Goal: Navigation & Orientation: Find specific page/section

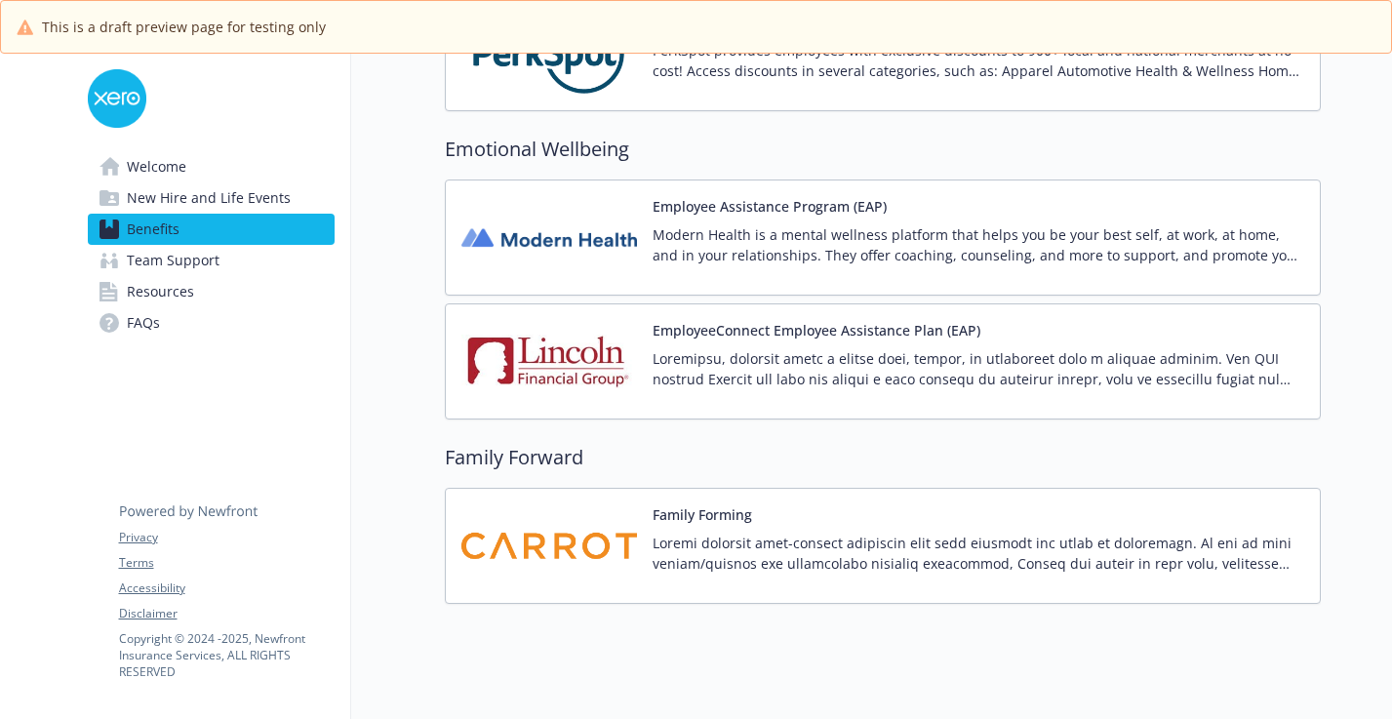
scroll to position [2709, 0]
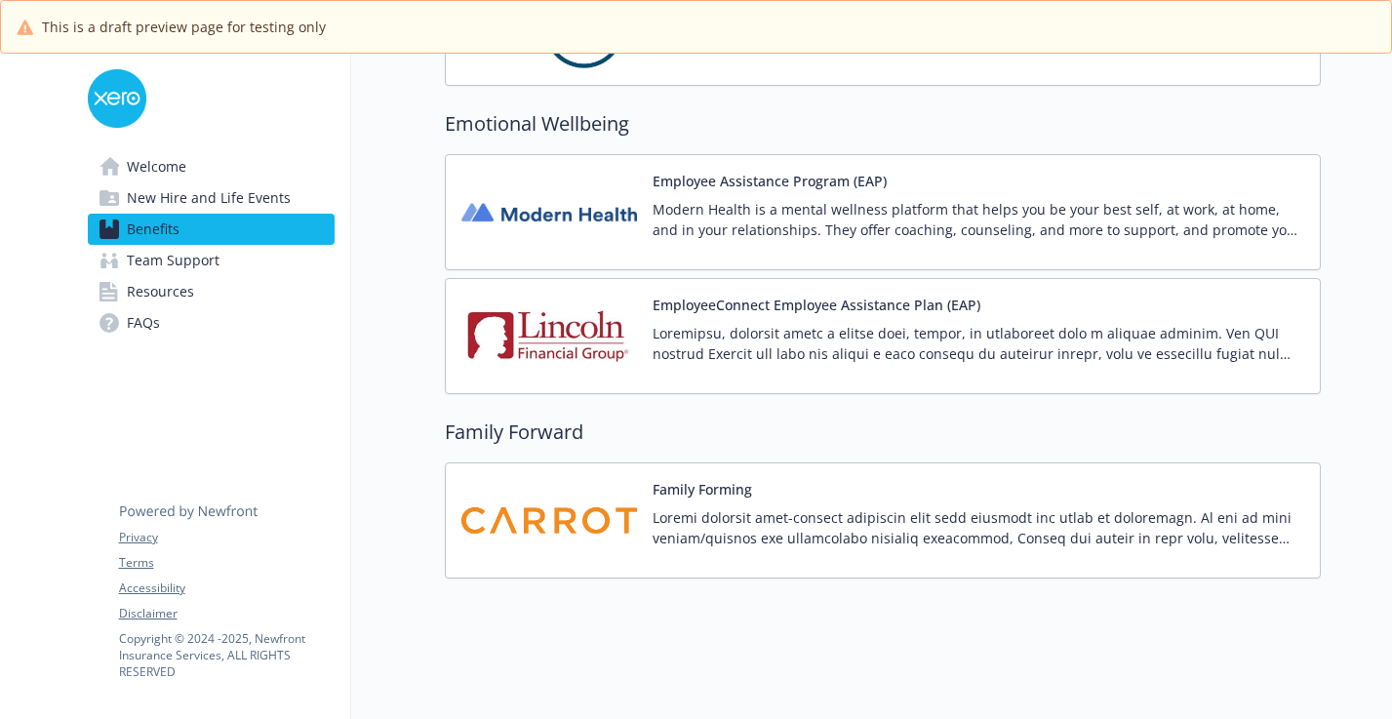
click at [216, 272] on span "Team Support" at bounding box center [173, 260] width 93 height 31
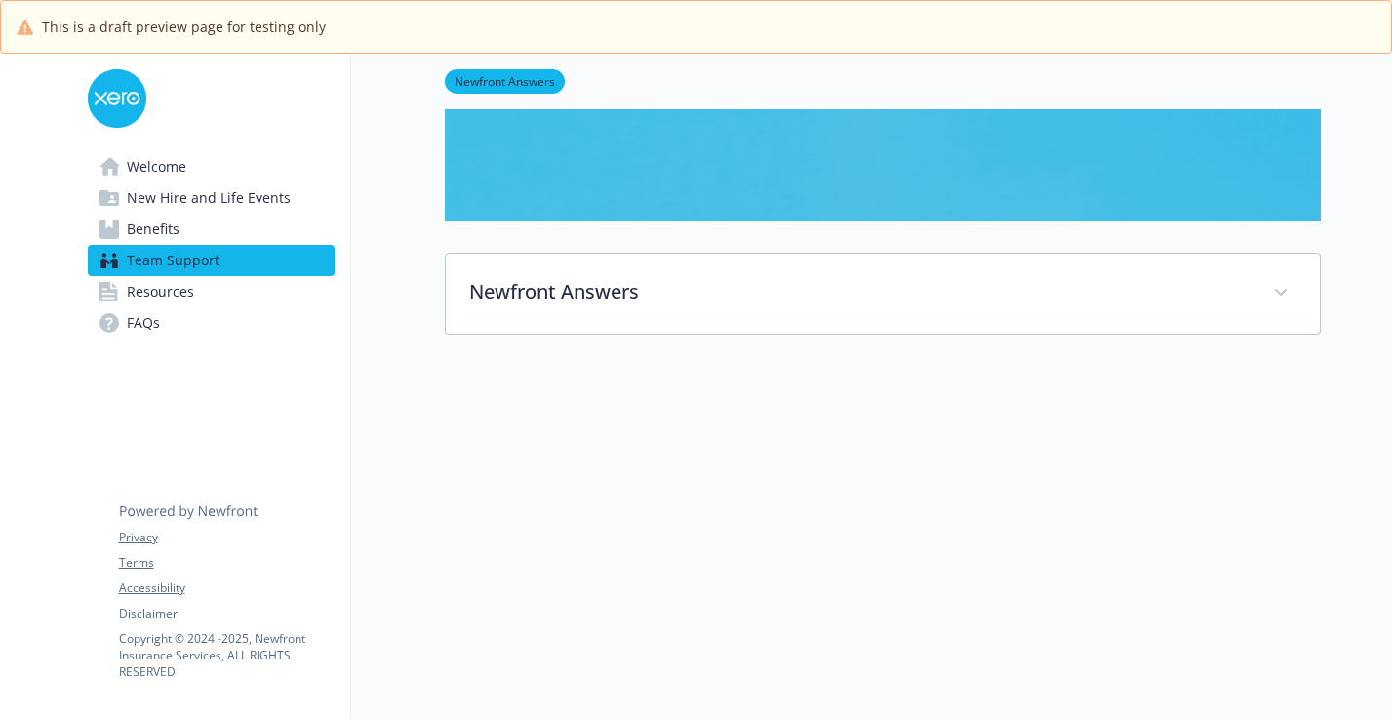
click at [213, 306] on link "Resources" at bounding box center [211, 291] width 247 height 31
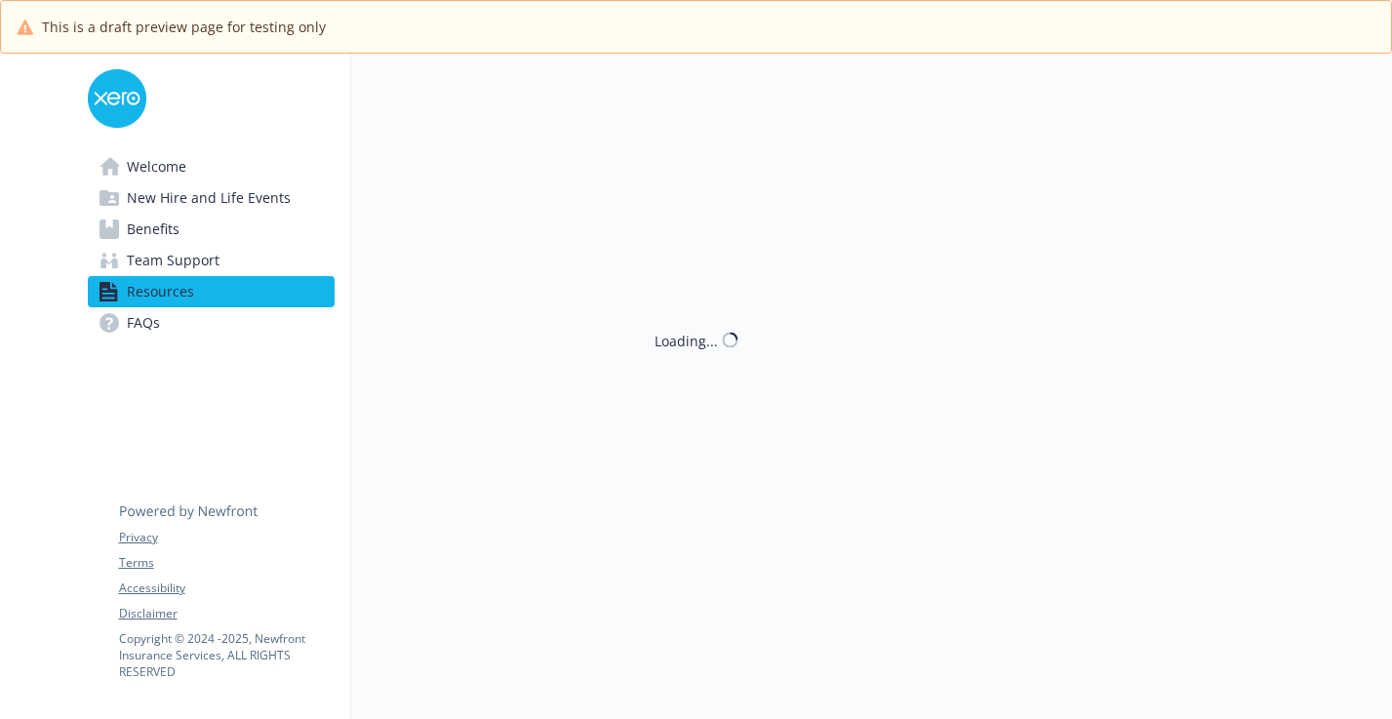
scroll to position [578, 0]
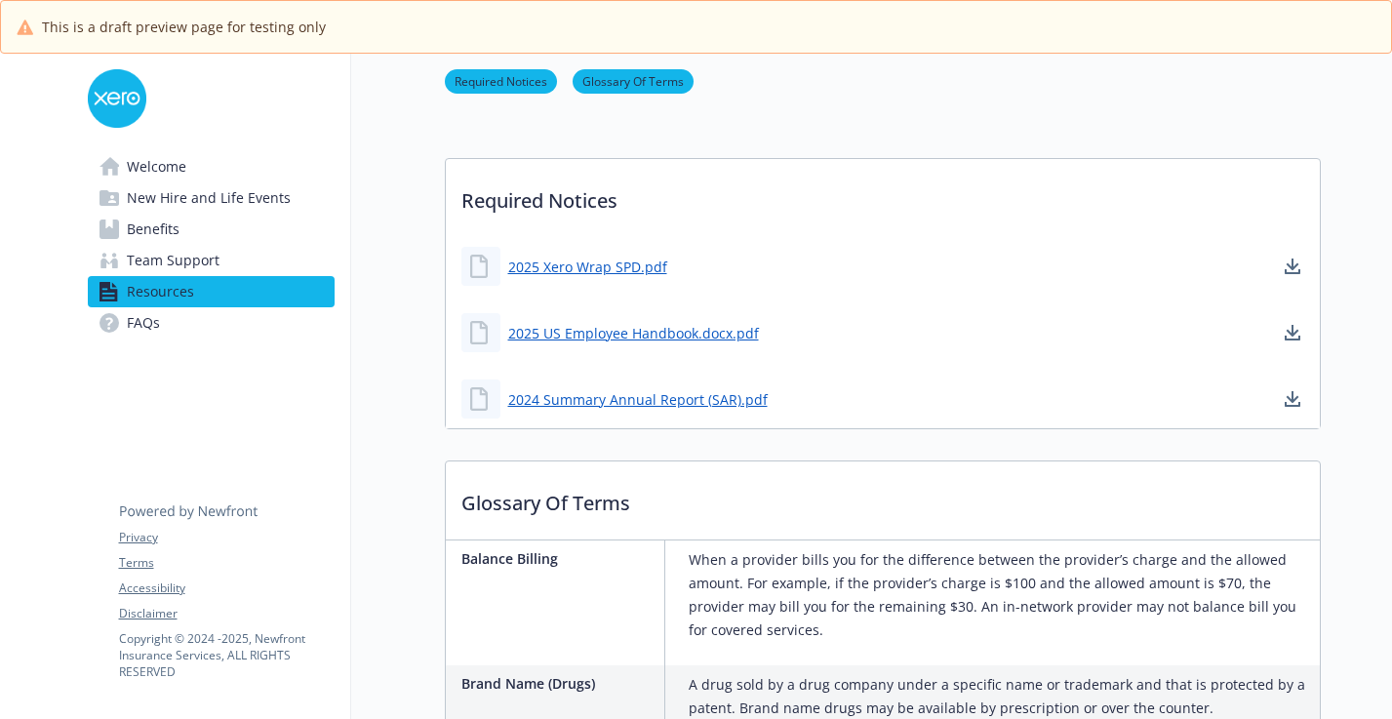
click at [213, 321] on link "FAQs" at bounding box center [211, 322] width 247 height 31
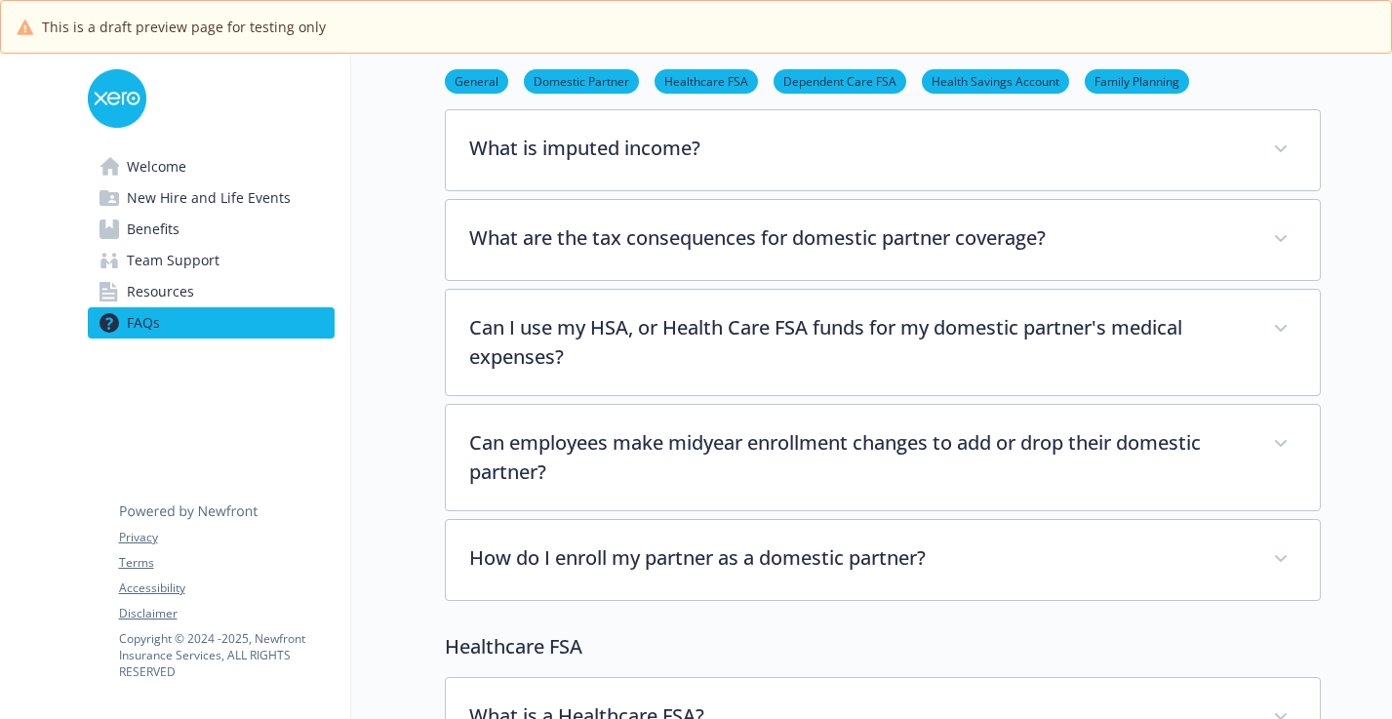
click at [181, 157] on span "Welcome" at bounding box center [157, 166] width 60 height 31
